Goal: Task Accomplishment & Management: Manage account settings

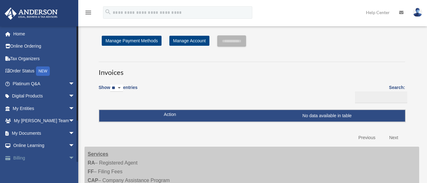
click at [69, 158] on span "arrow_drop_down" at bounding box center [75, 158] width 13 height 13
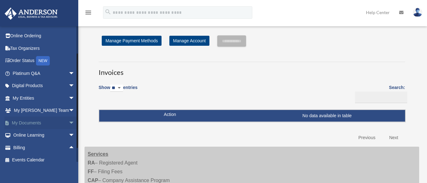
scroll to position [16, 0]
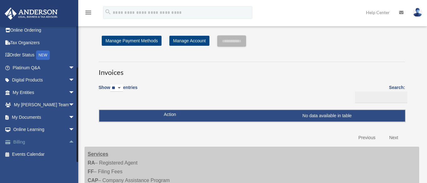
click at [69, 142] on span "arrow_drop_up" at bounding box center [75, 142] width 13 height 13
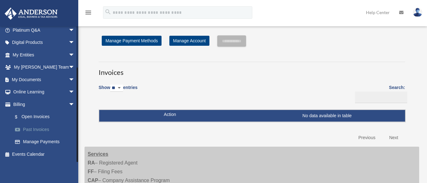
click at [36, 128] on link "Past Invoices" at bounding box center [47, 129] width 76 height 13
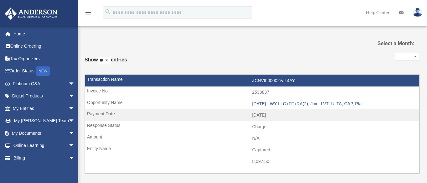
select select
click at [69, 157] on span "arrow_drop_down" at bounding box center [75, 158] width 13 height 13
click at [69, 157] on span "arrow_drop_up" at bounding box center [75, 158] width 13 height 13
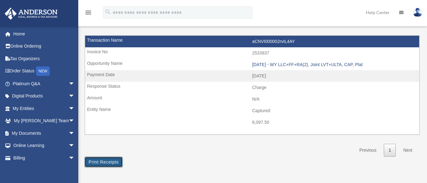
click at [107, 159] on button "Print Receipts" at bounding box center [104, 162] width 38 height 11
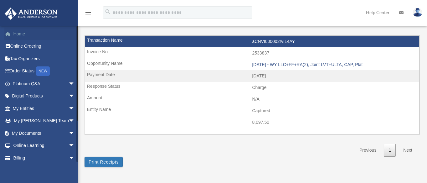
click at [23, 34] on link "Home" at bounding box center [44, 34] width 80 height 13
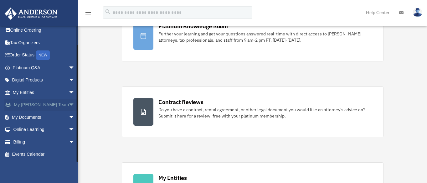
scroll to position [78, 0]
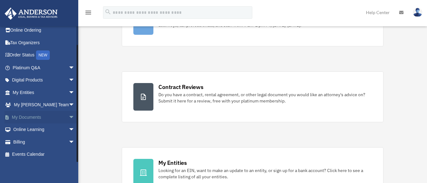
click at [69, 118] on span "arrow_drop_down" at bounding box center [75, 117] width 13 height 13
click at [37, 144] on link "Meeting Minutes" at bounding box center [47, 142] width 76 height 13
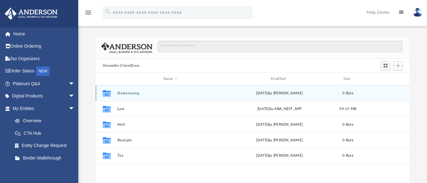
scroll to position [136, 308]
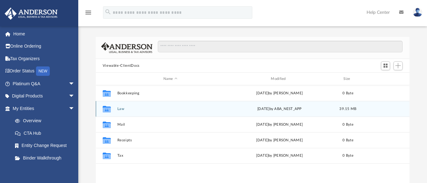
click at [106, 108] on icon "grid" at bounding box center [106, 109] width 8 height 5
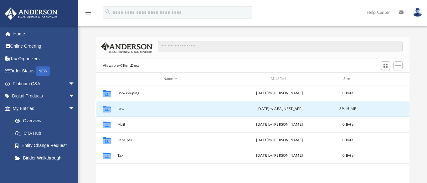
click at [120, 107] on button "Law" at bounding box center [170, 109] width 107 height 4
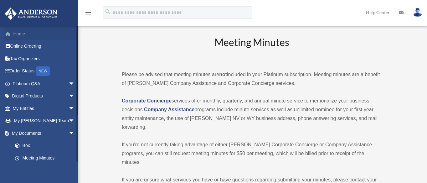
click at [21, 33] on link "Home" at bounding box center [44, 34] width 80 height 13
